Goal: Communication & Community: Answer question/provide support

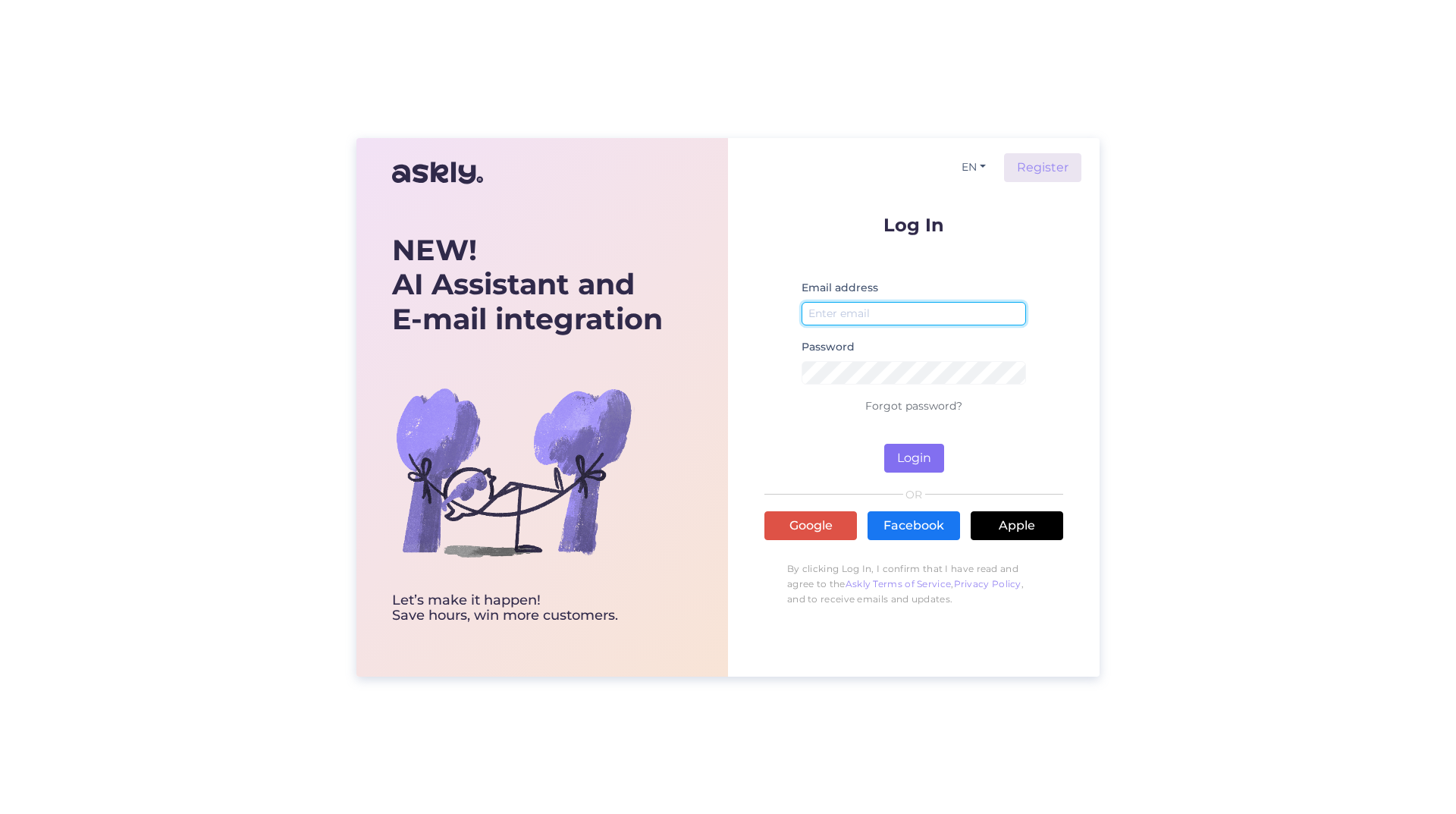
type input "[EMAIL_ADDRESS][DOMAIN_NAME]"
click at [911, 459] on button "Login" at bounding box center [914, 458] width 60 height 29
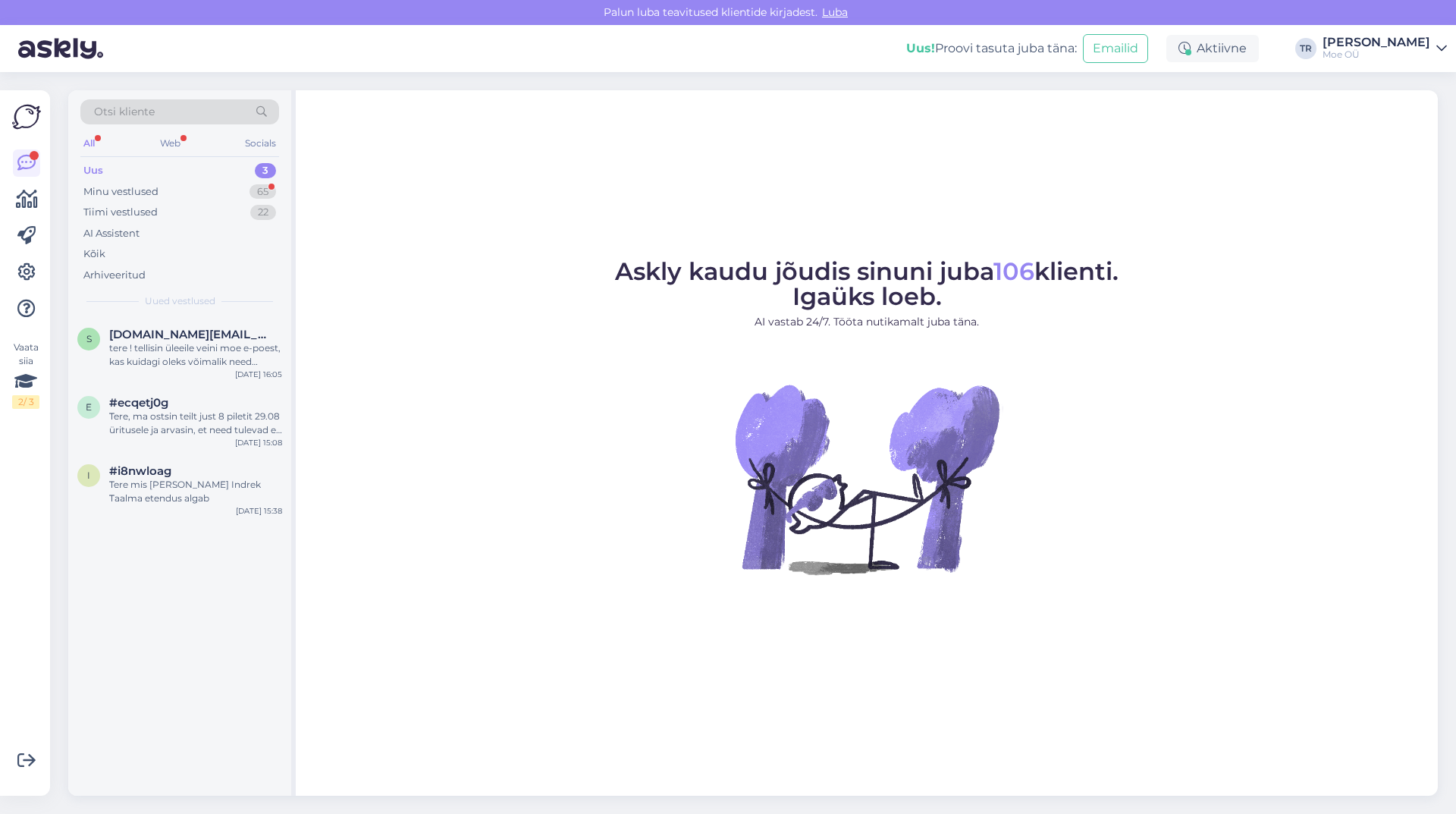
click at [141, 169] on div "Uus 3" at bounding box center [179, 171] width 199 height 22
click at [89, 171] on div "Uus" at bounding box center [94, 170] width 20 height 15
click at [122, 212] on div "Tiimi vestlused" at bounding box center [121, 212] width 75 height 15
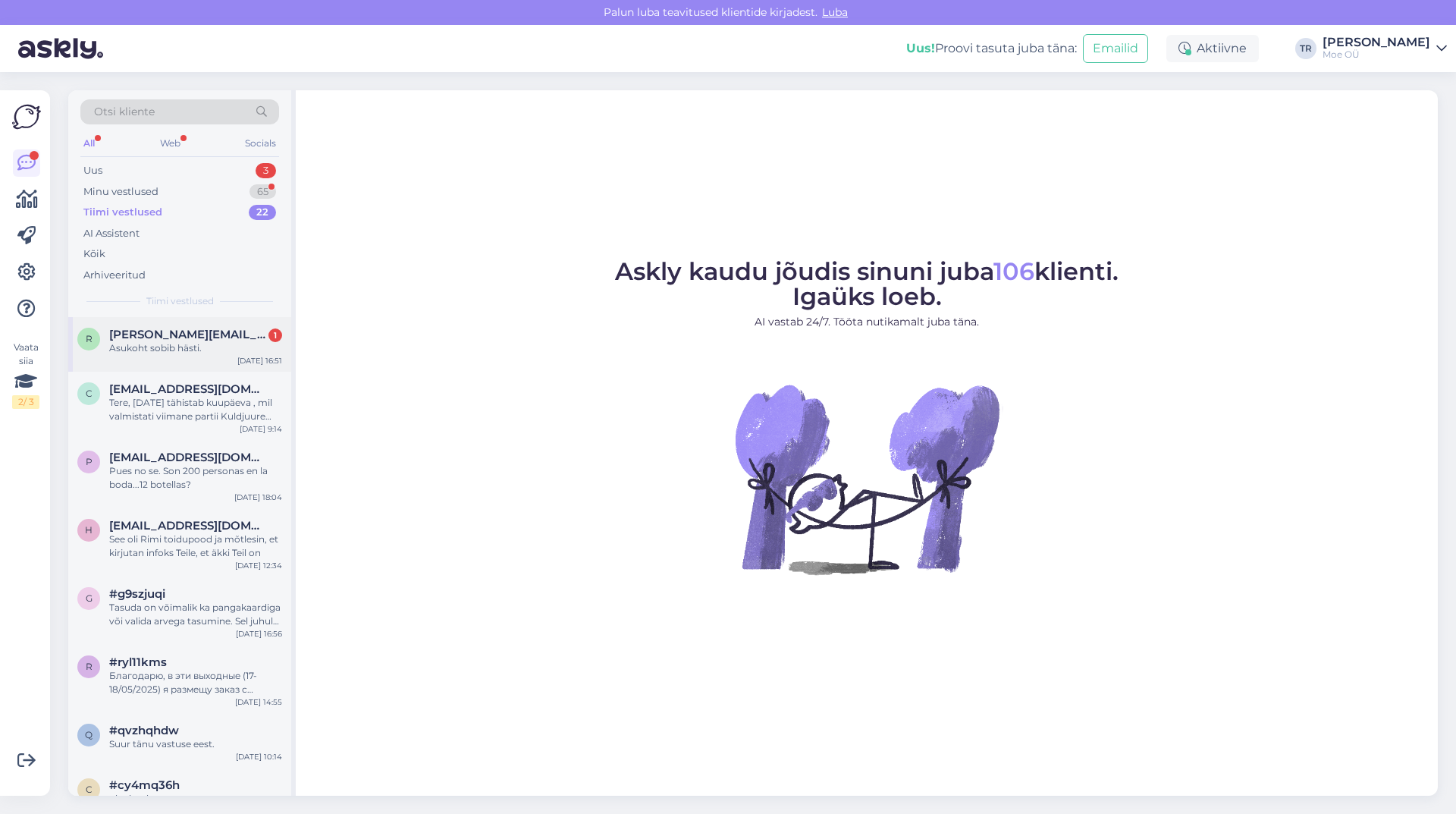
click at [154, 335] on span "[PERSON_NAME][EMAIL_ADDRESS][DOMAIN_NAME]" at bounding box center [187, 334] width 158 height 14
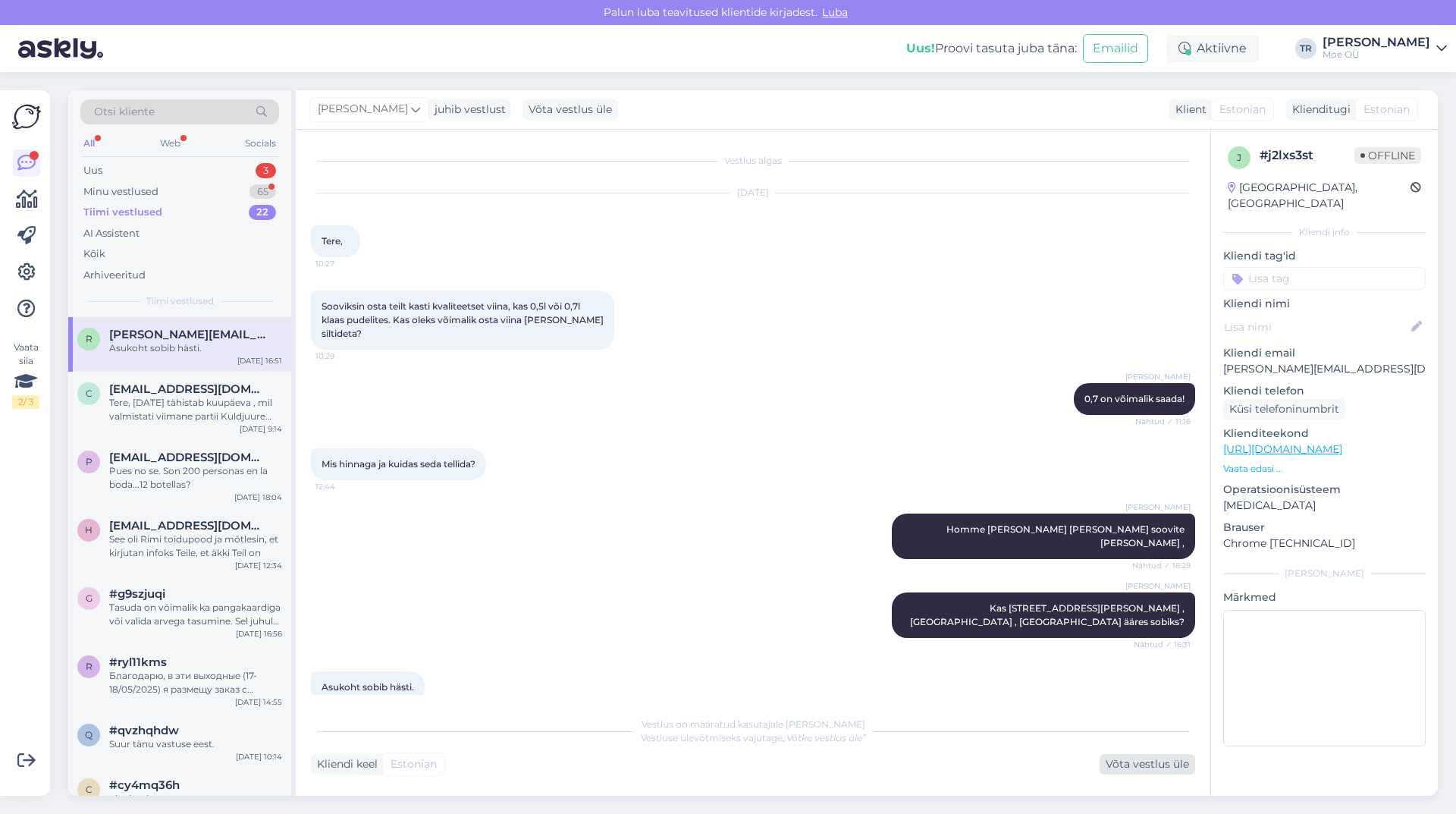
click at [1127, 765] on div "Võta vestlus üle" at bounding box center [1147, 764] width 95 height 21
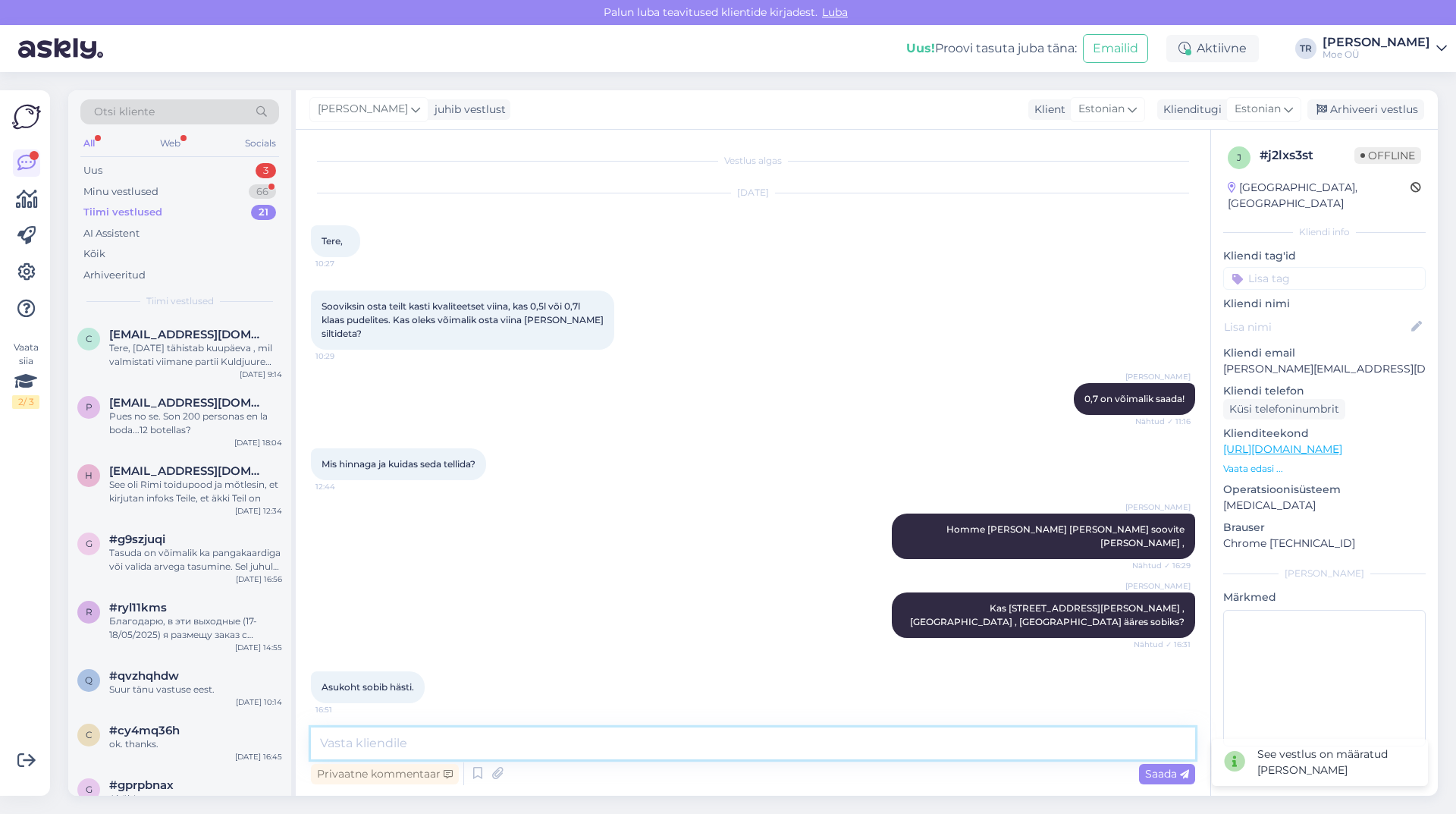
click at [462, 746] on textarea at bounding box center [753, 743] width 884 height 32
click at [632, 739] on textarea "Tere, 07l [PERSON_NAME] siltideta pudeli hinnaks tuleks 12 euri +km" at bounding box center [753, 743] width 884 height 32
click at [673, 743] on textarea "Tere, 07l [PERSON_NAME] siltideta pudeli hinnaks tuleks 12 euri + km" at bounding box center [753, 743] width 884 height 32
type textarea "Tere, 07l [PERSON_NAME] siltideta pudeli hinnaks tuleks 12 euri + km."
click at [1162, 773] on span "Saada" at bounding box center [1167, 773] width 44 height 14
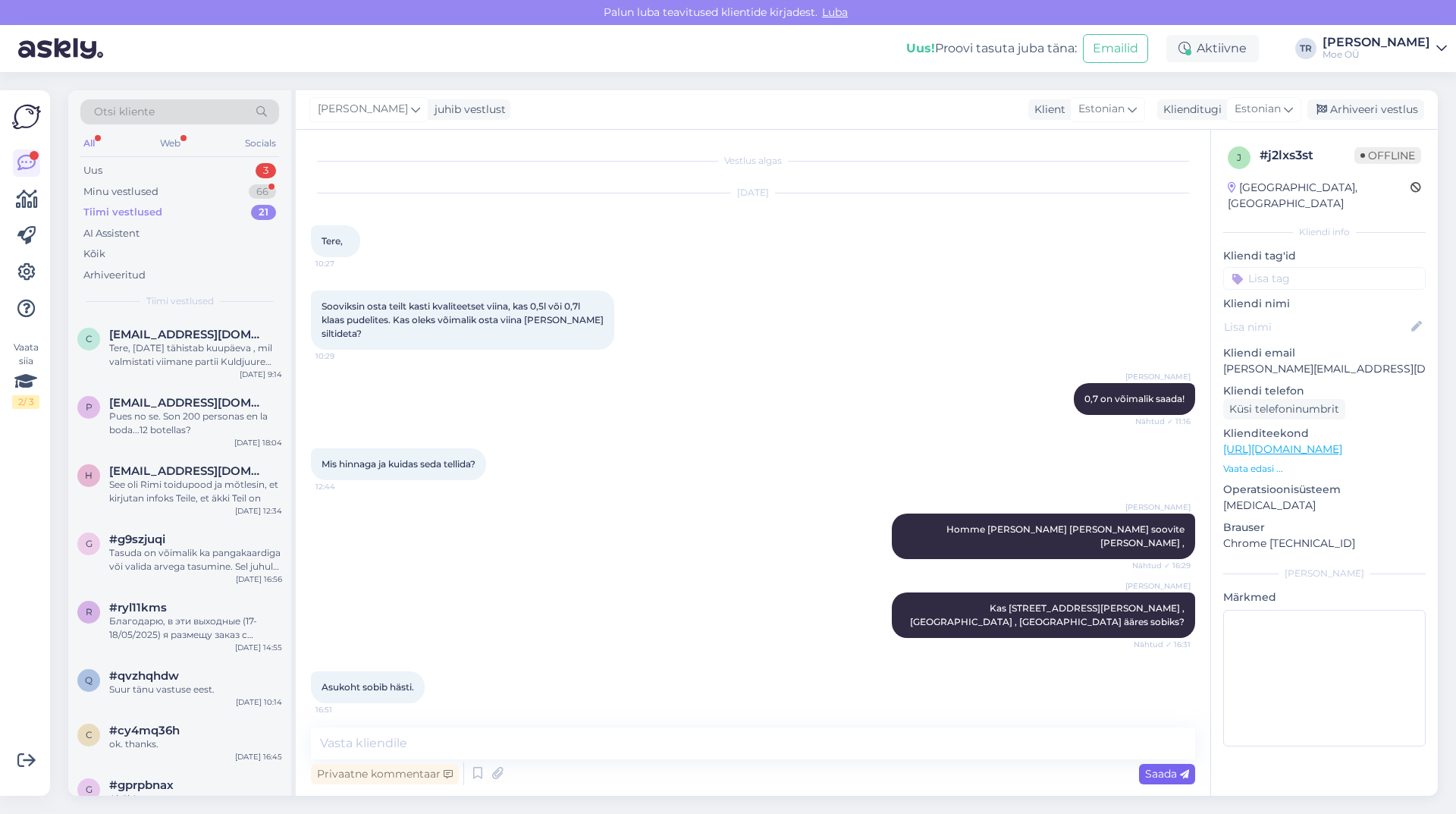
scroll to position [76, 0]
